Goal: Task Accomplishment & Management: Manage account settings

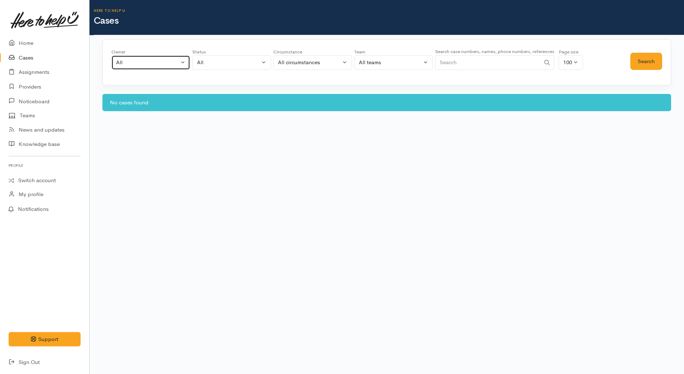
click at [166, 62] on div "All" at bounding box center [147, 62] width 63 height 8
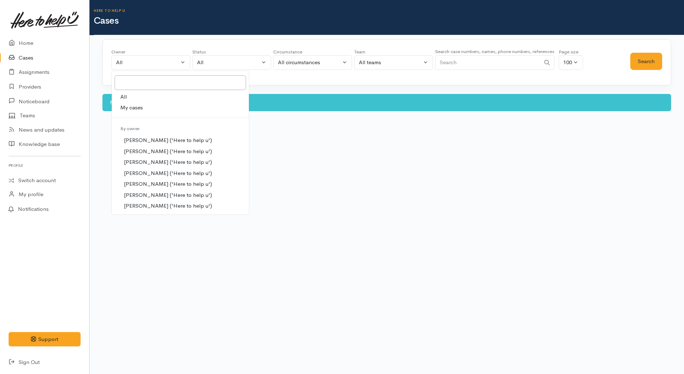
click at [149, 106] on link "My cases" at bounding box center [180, 107] width 137 height 11
select select "1252"
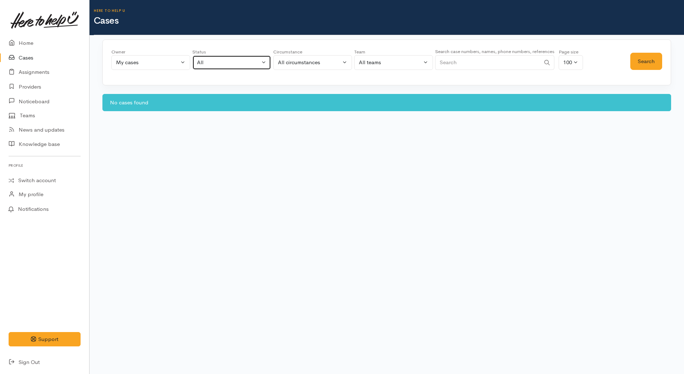
click at [231, 60] on div "All" at bounding box center [228, 62] width 63 height 8
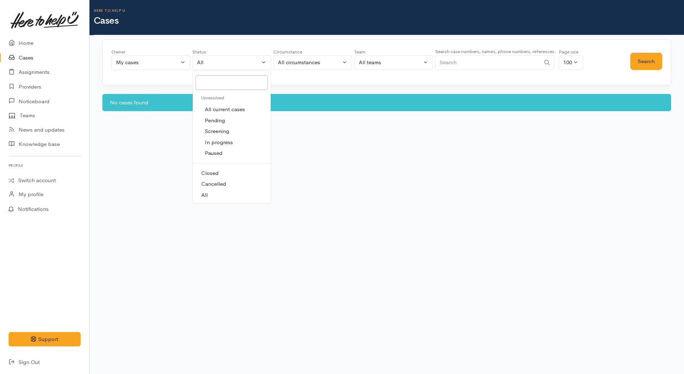
click at [231, 109] on span "All current cases" at bounding box center [225, 109] width 40 height 8
select select "Unresolved"
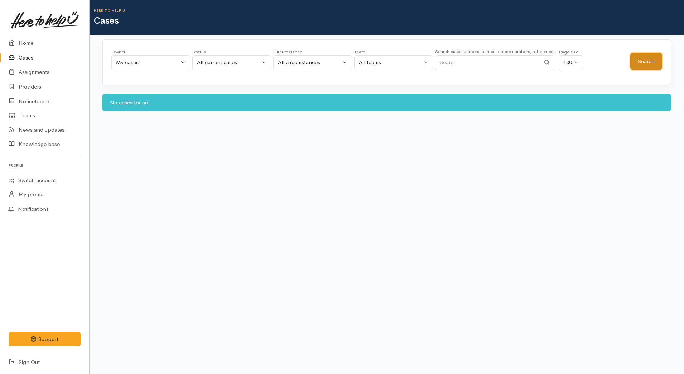
click at [657, 56] on button "Search" at bounding box center [647, 62] width 32 height 18
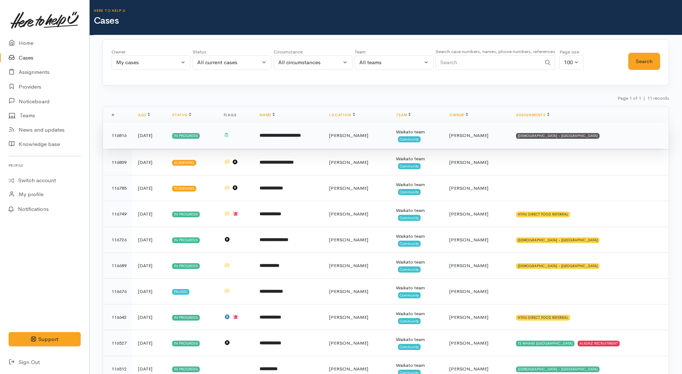
click at [568, 135] on td "SALVATION ARMY - HAMILTON CITY" at bounding box center [589, 136] width 158 height 26
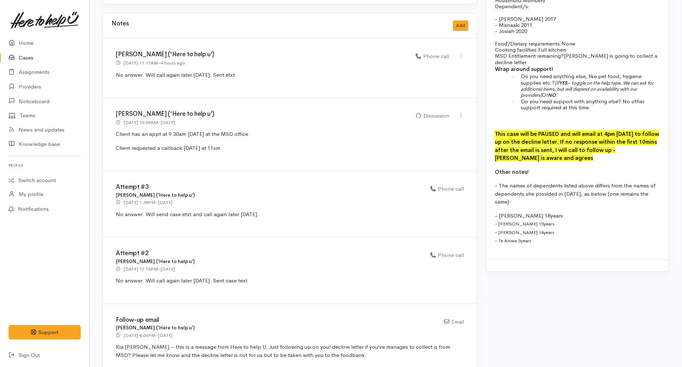
scroll to position [766, 0]
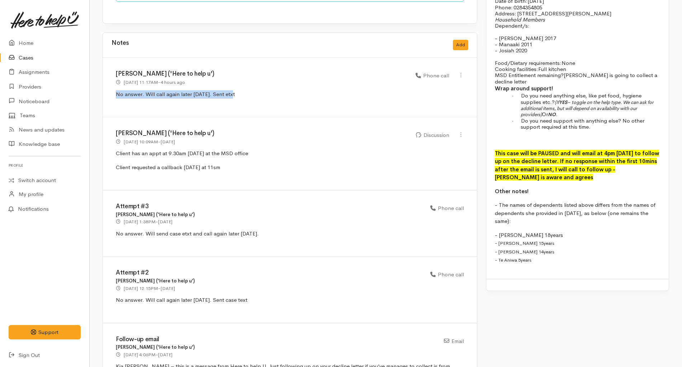
drag, startPoint x: 236, startPoint y: 89, endPoint x: 116, endPoint y: 94, distance: 120.1
click at [116, 94] on div "Katarina Daly ('Here to help u') 22 Aug 2025 11:17AM - 4 hours ago Phone call" at bounding box center [290, 87] width 374 height 59
copy span "No answer. Will call again later today. Sent etxt"
click at [459, 41] on button "Add" at bounding box center [460, 45] width 15 height 10
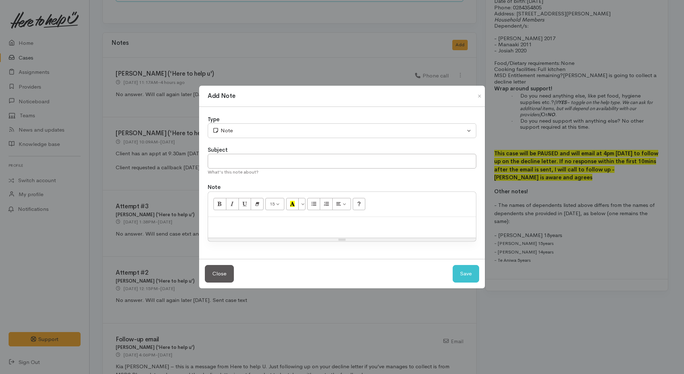
click at [360, 226] on p at bounding box center [342, 224] width 261 height 8
paste div
drag, startPoint x: 241, startPoint y: 224, endPoint x: 382, endPoint y: 227, distance: 140.8
click at [382, 227] on p "No answer. Will call again later today. Sent etxt" at bounding box center [342, 224] width 261 height 8
click at [481, 101] on div "Add Note" at bounding box center [342, 96] width 286 height 21
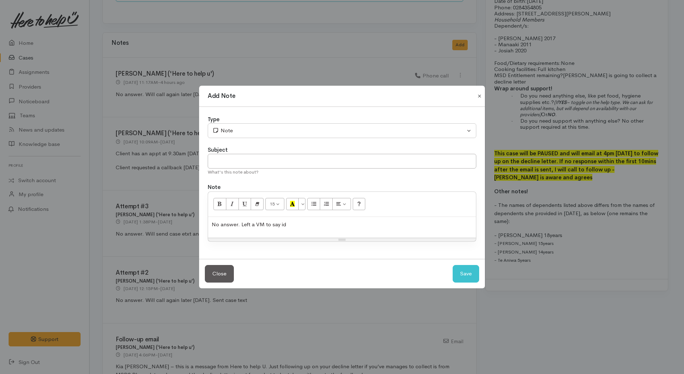
click at [479, 94] on button "Close" at bounding box center [479, 96] width 11 height 9
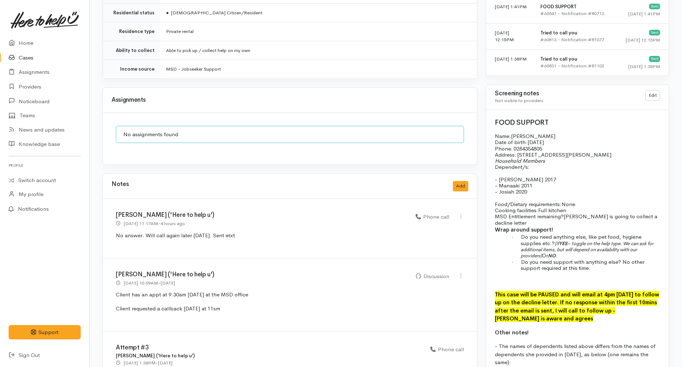
scroll to position [608, 0]
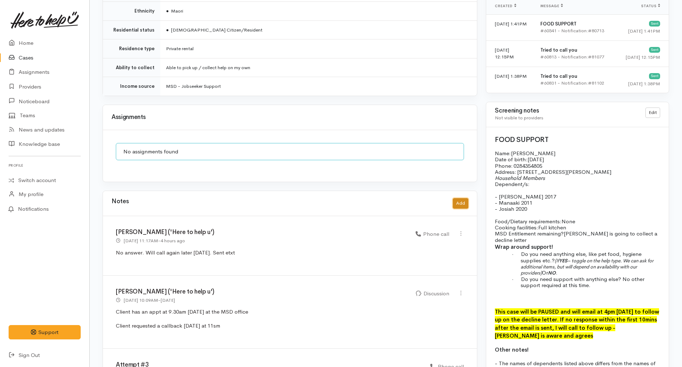
click at [460, 198] on button "Add" at bounding box center [460, 203] width 15 height 10
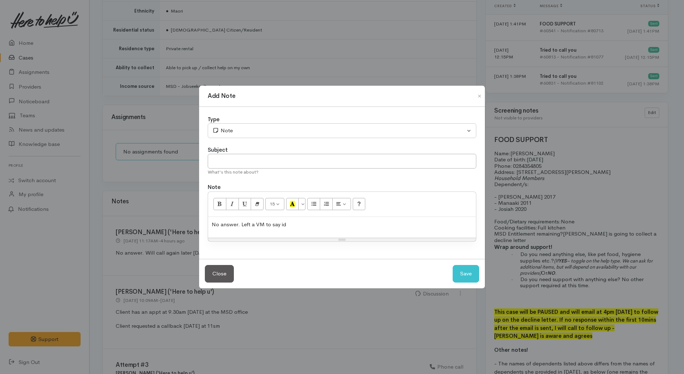
click at [210, 222] on div "No answer. Left a VM to say id" at bounding box center [342, 227] width 268 height 21
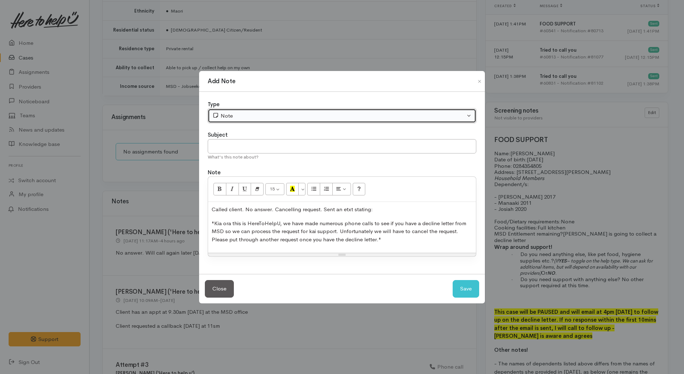
click at [296, 121] on button "Note" at bounding box center [342, 116] width 269 height 15
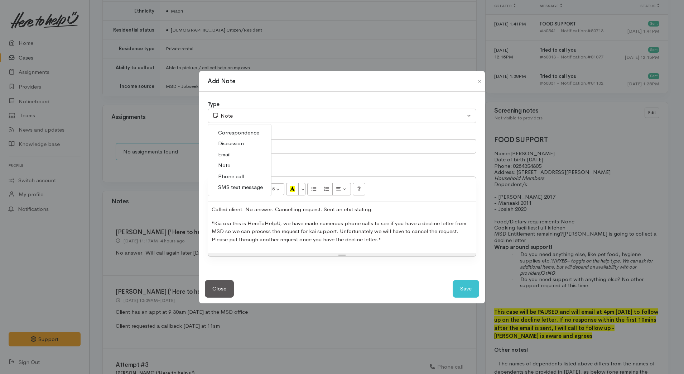
click at [244, 175] on link "Phone call" at bounding box center [239, 176] width 63 height 11
click at [464, 289] on button "Save" at bounding box center [466, 289] width 27 height 18
select select "1"
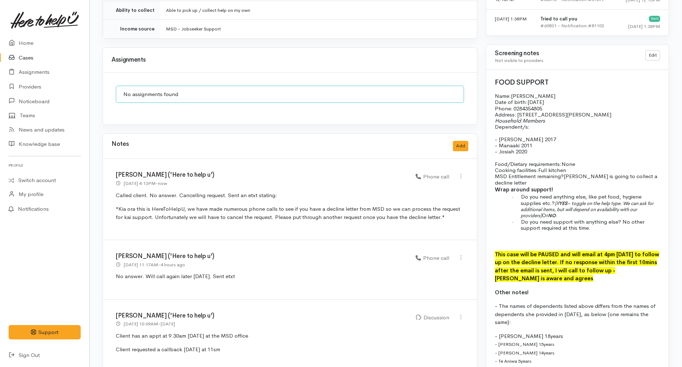
scroll to position [666, 0]
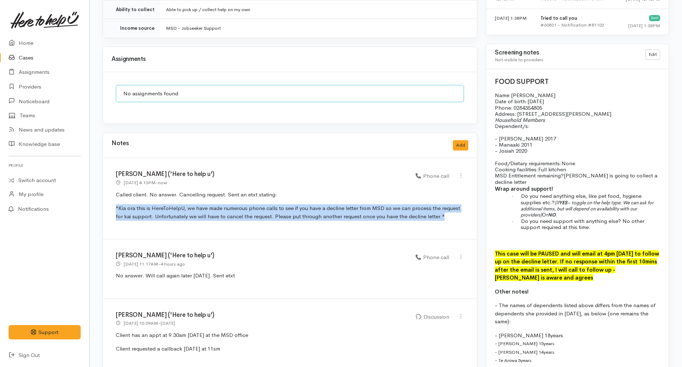
drag, startPoint x: 447, startPoint y: 209, endPoint x: 111, endPoint y: 193, distance: 336.1
click at [111, 193] on div "Katarina Daly ('Here to help u') 22 Aug 2025 4:13PM - now Phone call" at bounding box center [290, 198] width 374 height 81
copy span ""Kia ora this is HereToHelpU, we have made numerous phone calls to see if you h…"
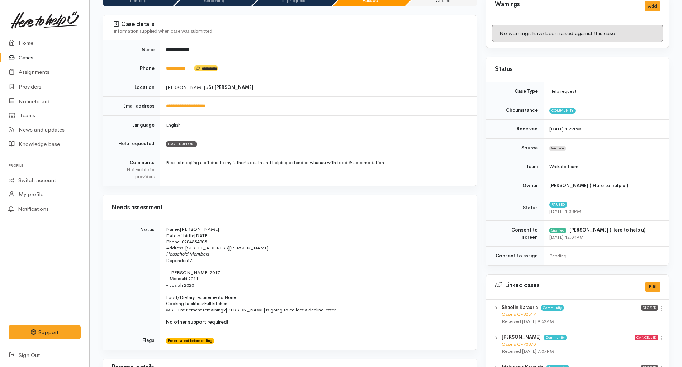
scroll to position [0, 0]
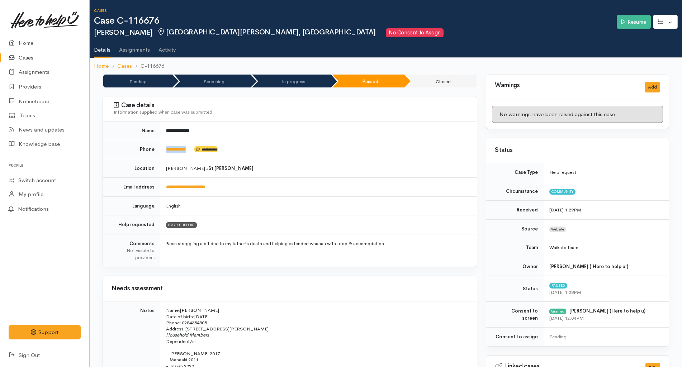
drag, startPoint x: 199, startPoint y: 156, endPoint x: 159, endPoint y: 155, distance: 39.1
click at [159, 155] on tr "**********" at bounding box center [290, 149] width 374 height 19
copy tr "**********"
click at [304, 171] on td "Hamilton » St Andrews" at bounding box center [318, 168] width 316 height 19
click at [635, 21] on link "Resume" at bounding box center [633, 22] width 34 height 15
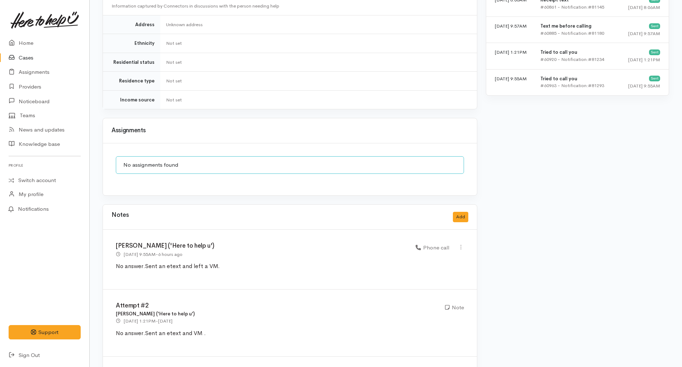
scroll to position [604, 0]
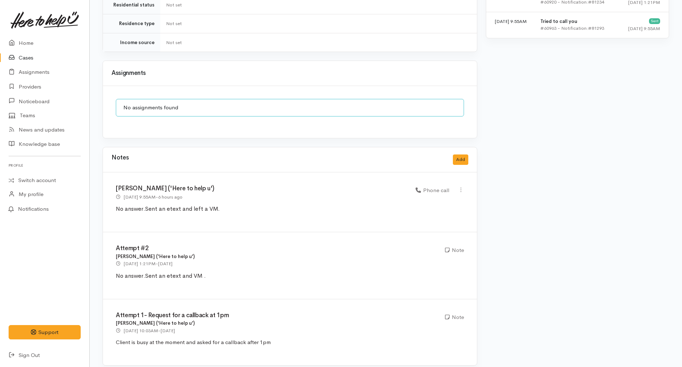
drag, startPoint x: 217, startPoint y: 271, endPoint x: 111, endPoint y: 276, distance: 105.4
click at [111, 276] on div "Attempt #2 Nor Hashim ('Here to help u') 21 Aug 2025 1:21PM - yesterday Note No…" at bounding box center [290, 265] width 374 height 67
copy p "No answer. Sent an etext and VM ."
click at [462, 154] on button "Add" at bounding box center [460, 159] width 15 height 10
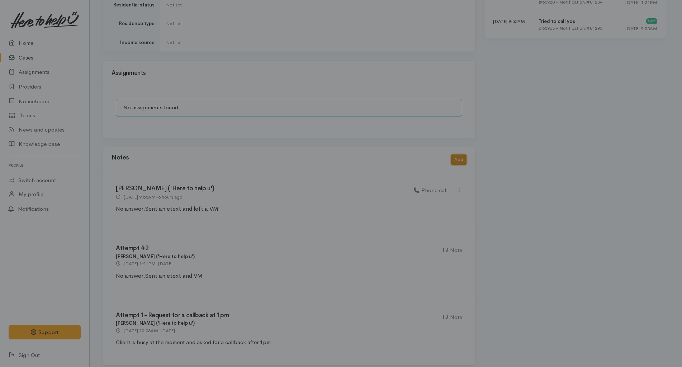
scroll to position [597, 0]
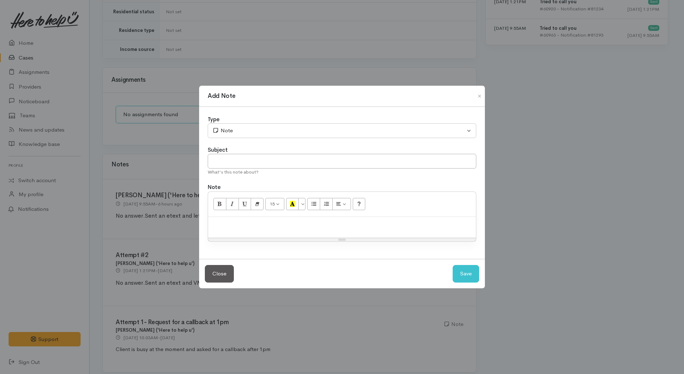
click at [302, 221] on p at bounding box center [342, 224] width 261 height 8
paste div
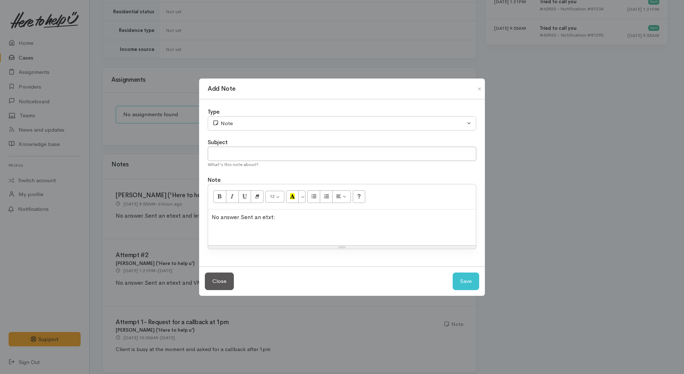
click at [255, 44] on div "Add Note Type Correspondence Discussion Email Note Phone call SMS text message …" at bounding box center [342, 187] width 684 height 374
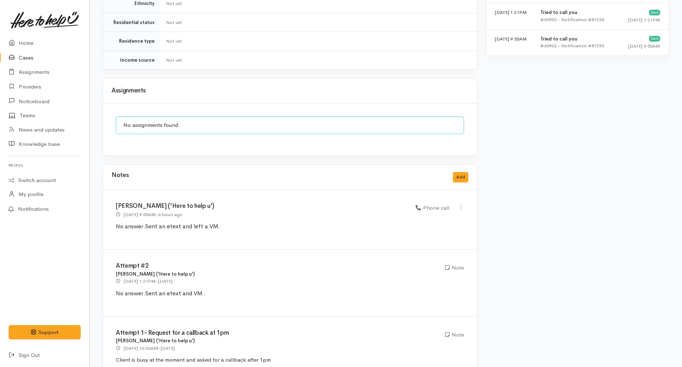
scroll to position [604, 0]
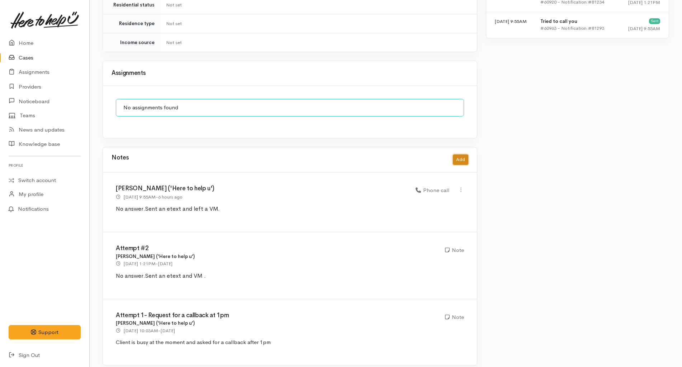
click at [463, 154] on button "Add" at bounding box center [460, 159] width 15 height 10
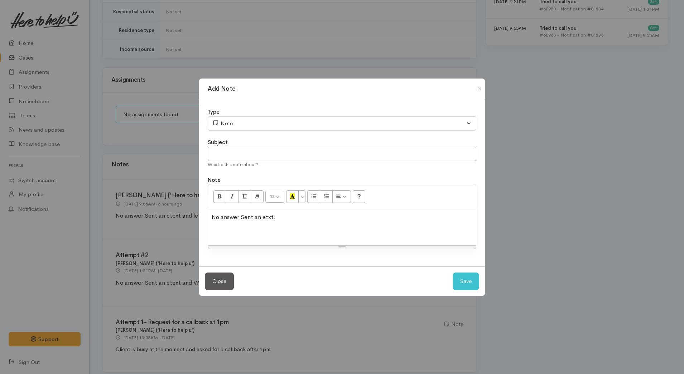
click at [302, 216] on p "No answer. Sent an etxt:" at bounding box center [342, 217] width 261 height 9
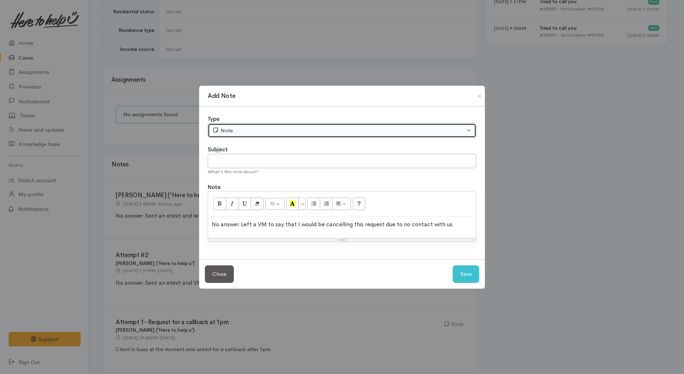
click at [303, 131] on div "Note" at bounding box center [338, 130] width 253 height 8
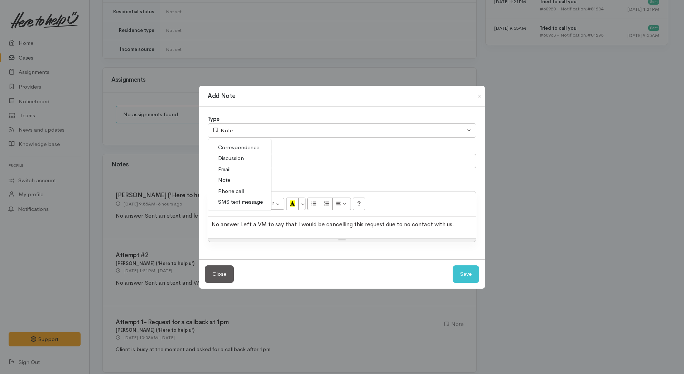
click at [238, 191] on span "Phone call" at bounding box center [231, 191] width 26 height 8
click at [465, 274] on button "Save" at bounding box center [466, 274] width 27 height 18
select select "1"
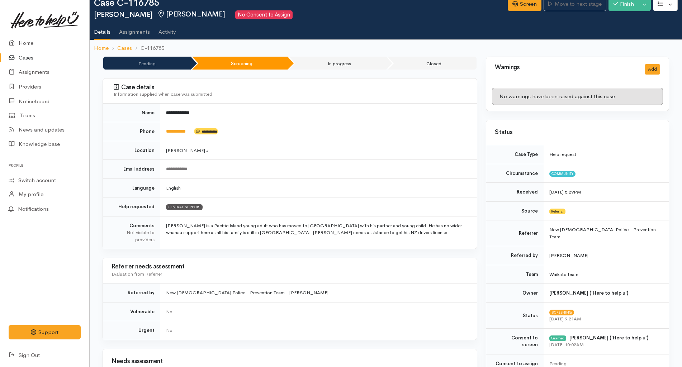
scroll to position [0, 0]
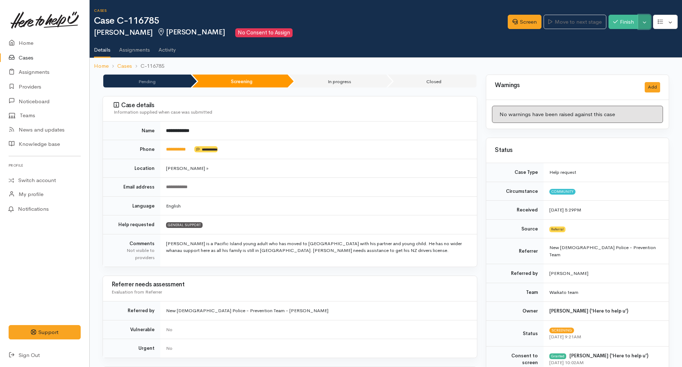
click at [639, 21] on button "Toggle Dropdown" at bounding box center [644, 22] width 13 height 15
click at [623, 51] on link "Cancel" at bounding box center [621, 49] width 57 height 11
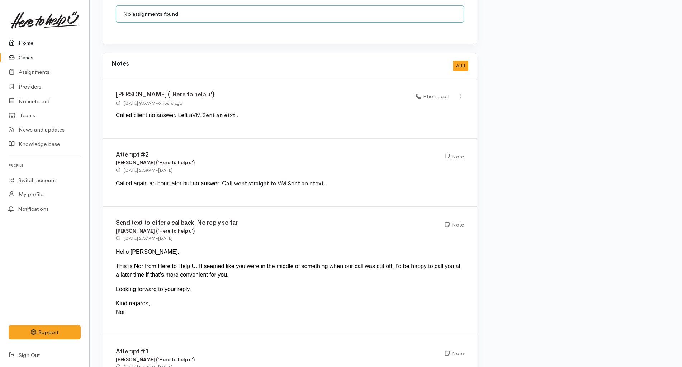
scroll to position [684, 0]
drag, startPoint x: 239, startPoint y: 114, endPoint x: 112, endPoint y: 111, distance: 126.9
click at [112, 111] on div "[PERSON_NAME] ('Here to help u') [DATE] 9:57AM - 6 hours ago Phone call" at bounding box center [290, 109] width 374 height 60
copy p "Called client no answer. Left a VM. Sent an etxt ."
click at [456, 61] on button "Add" at bounding box center [460, 66] width 15 height 10
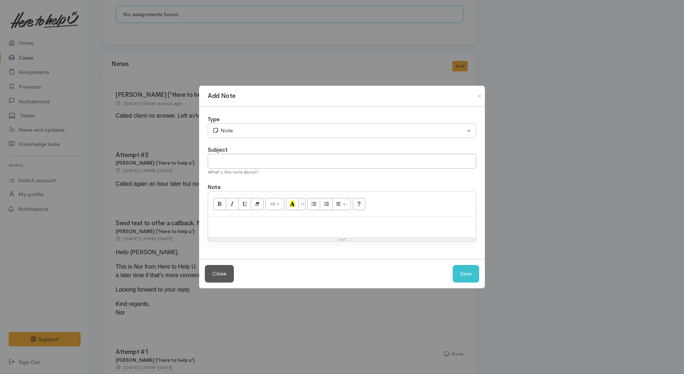
click at [364, 229] on div at bounding box center [342, 227] width 268 height 21
paste div
click at [290, 228] on span "VM." at bounding box center [293, 224] width 10 height 8
copy p "Called client no answer. Left a VM saying I would be cancelling the request due…"
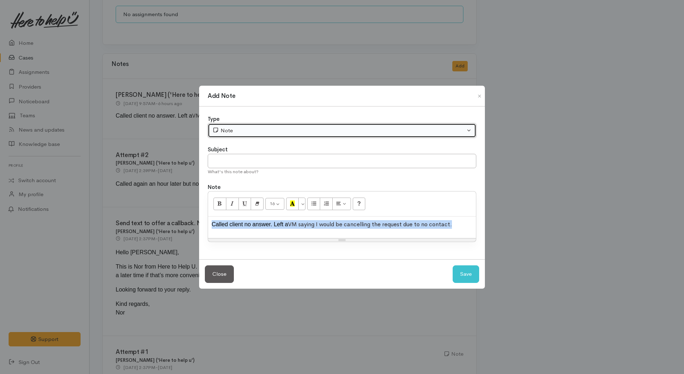
click at [275, 125] on button "Note" at bounding box center [342, 130] width 269 height 15
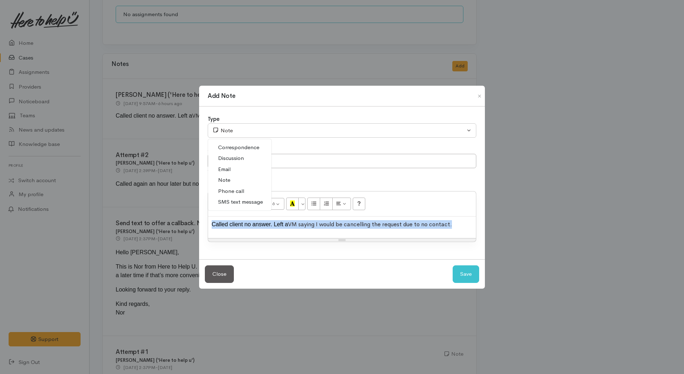
click at [248, 190] on link "Phone call" at bounding box center [239, 191] width 63 height 11
click at [450, 226] on p "Called client no answer. Left a VM saying I would be cancelling the request due…" at bounding box center [342, 224] width 261 height 9
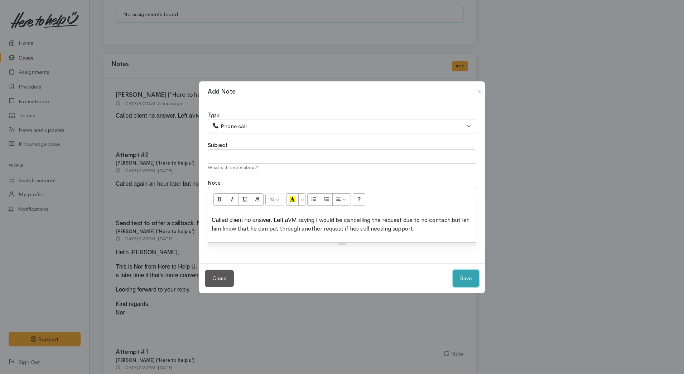
click at [467, 282] on button "Save" at bounding box center [466, 278] width 27 height 18
select select "1"
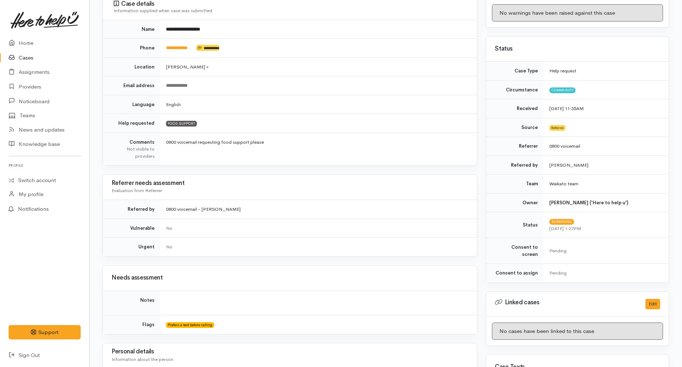
scroll to position [0, 0]
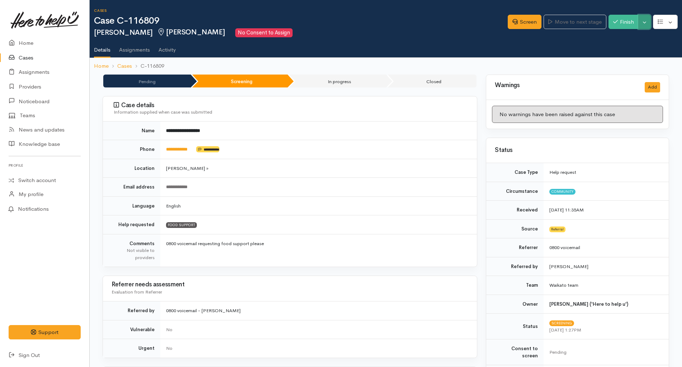
click at [641, 23] on button "Toggle Dropdown" at bounding box center [644, 22] width 13 height 15
click at [625, 49] on link "Cancel" at bounding box center [621, 49] width 57 height 11
